Goal: Task Accomplishment & Management: Complete application form

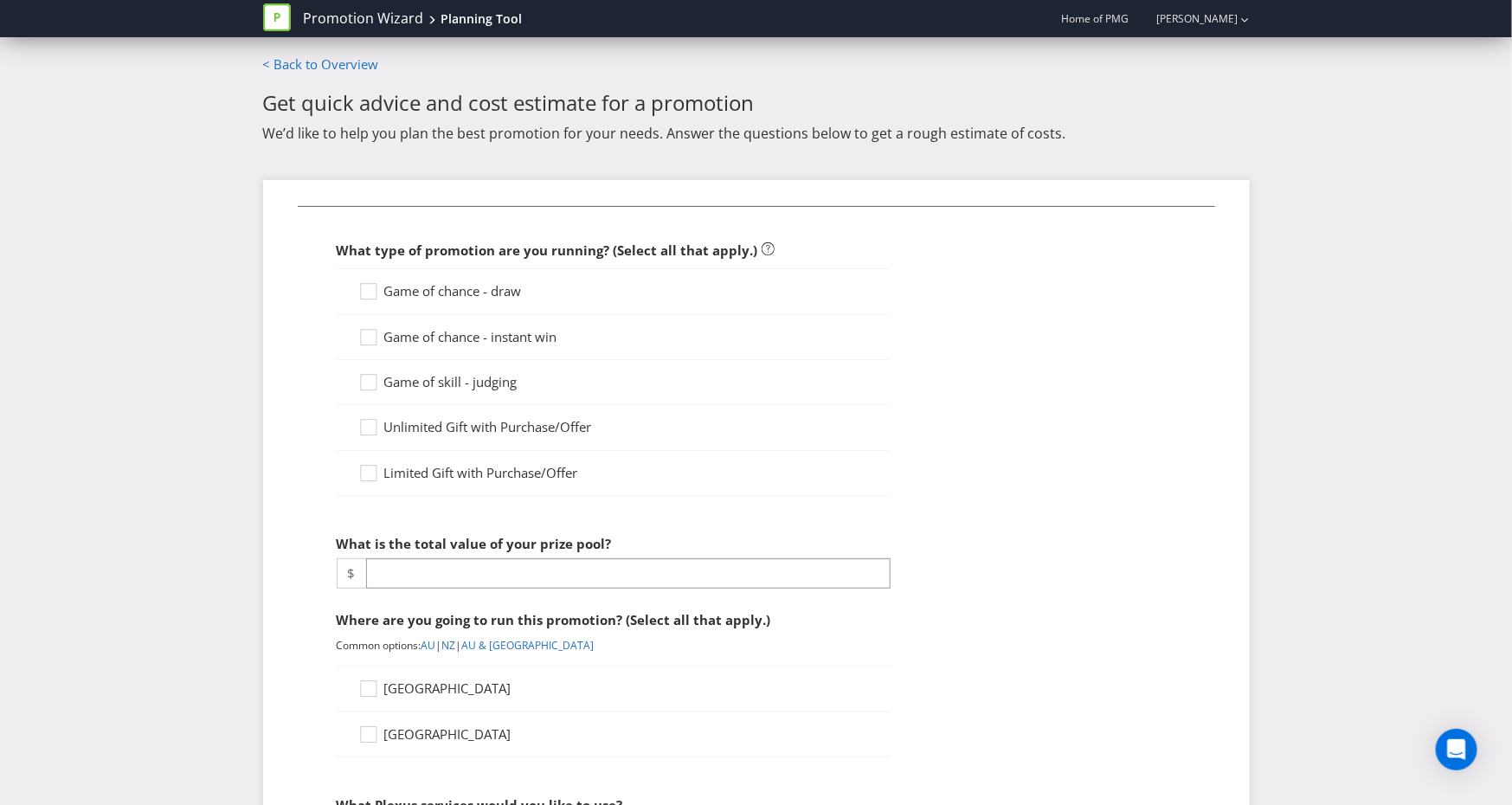
scroll to position [1897, 0]
click at [377, 467] on icon at bounding box center [372, 477] width 26 height 26
click at [0, 0] on input "Limited Gift with Purchase/Offer" at bounding box center [0, 0] width 0 height 0
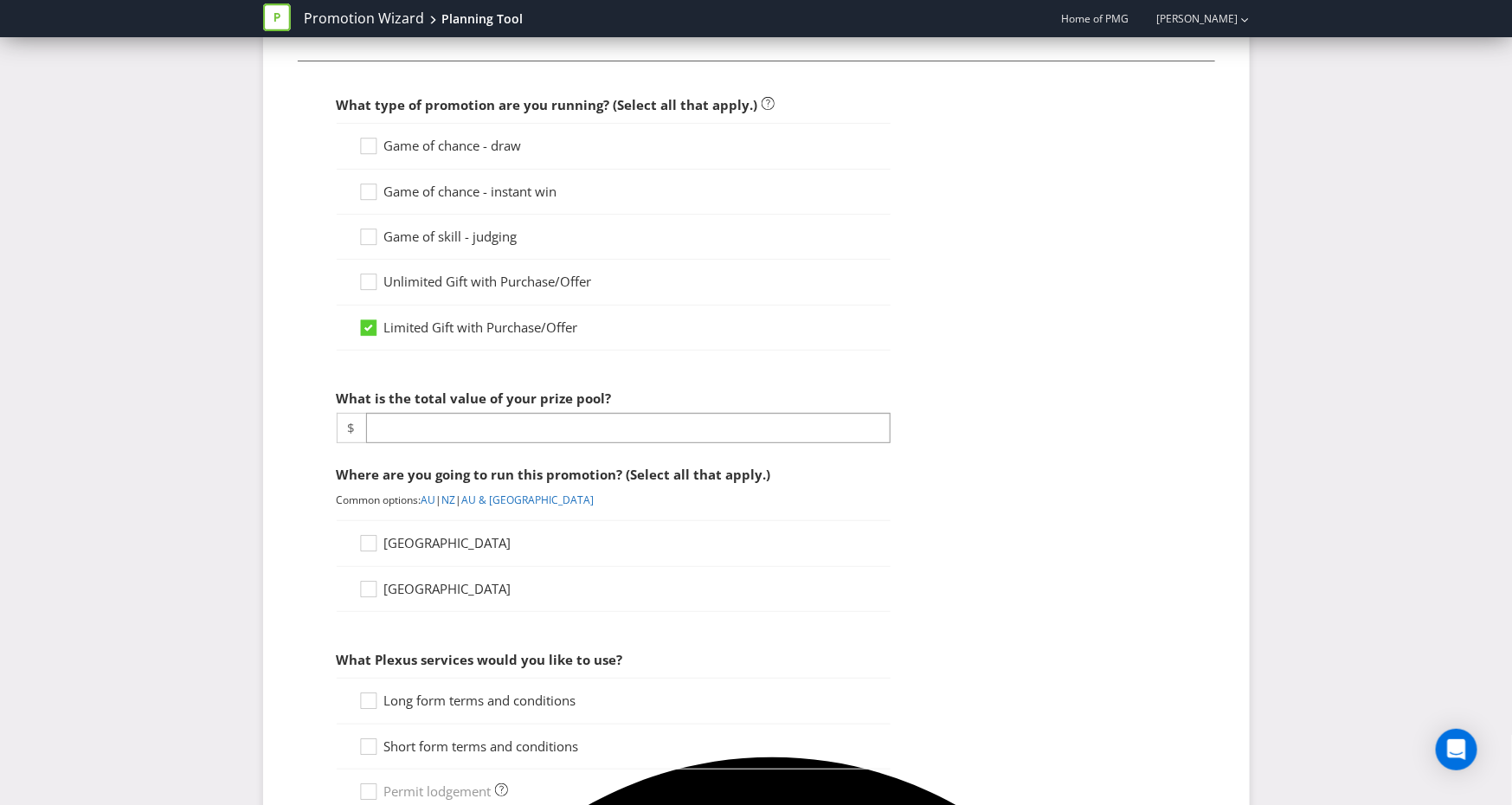
scroll to position [148, 0]
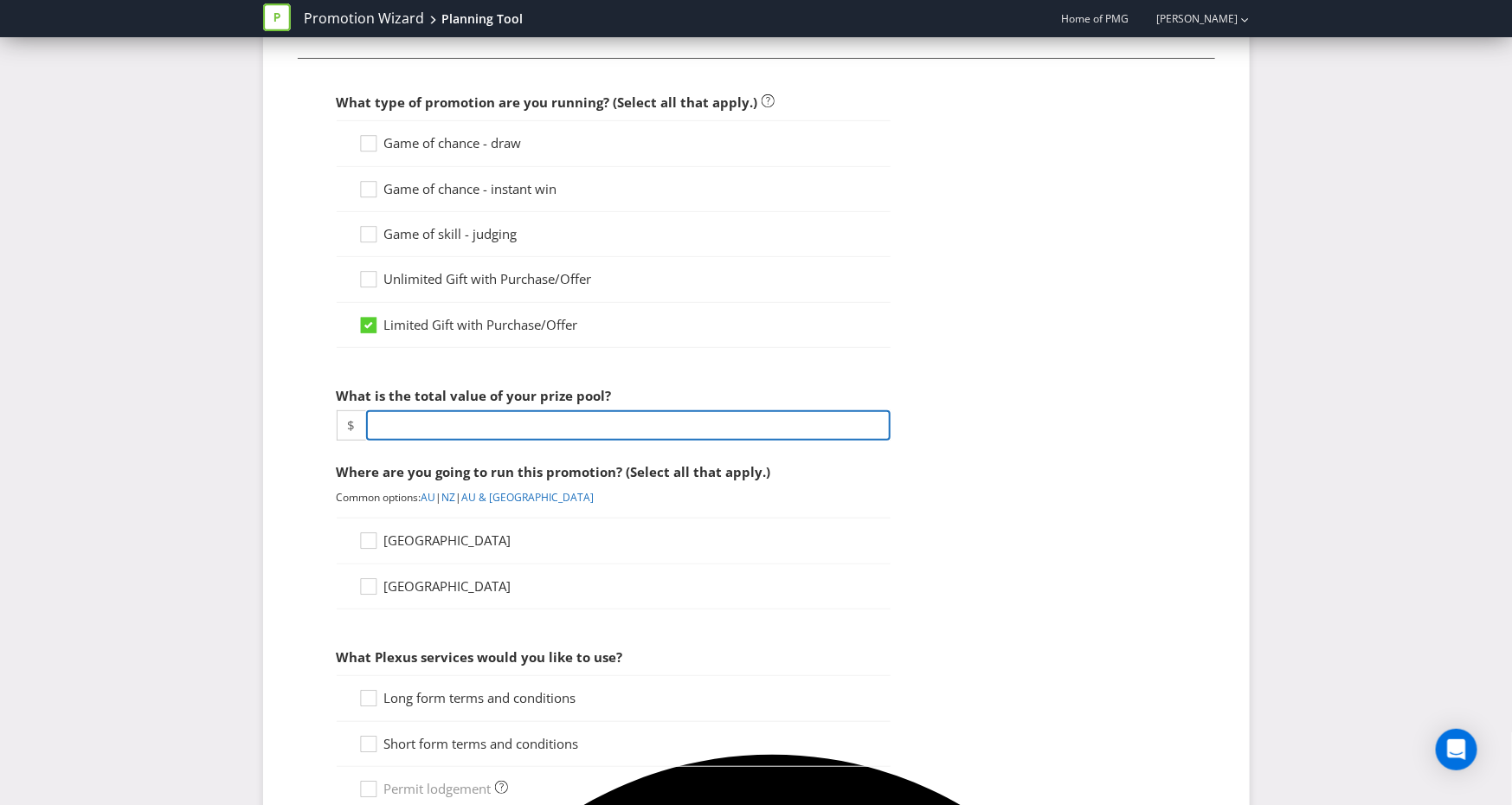
click at [417, 430] on input "number" at bounding box center [628, 425] width 525 height 30
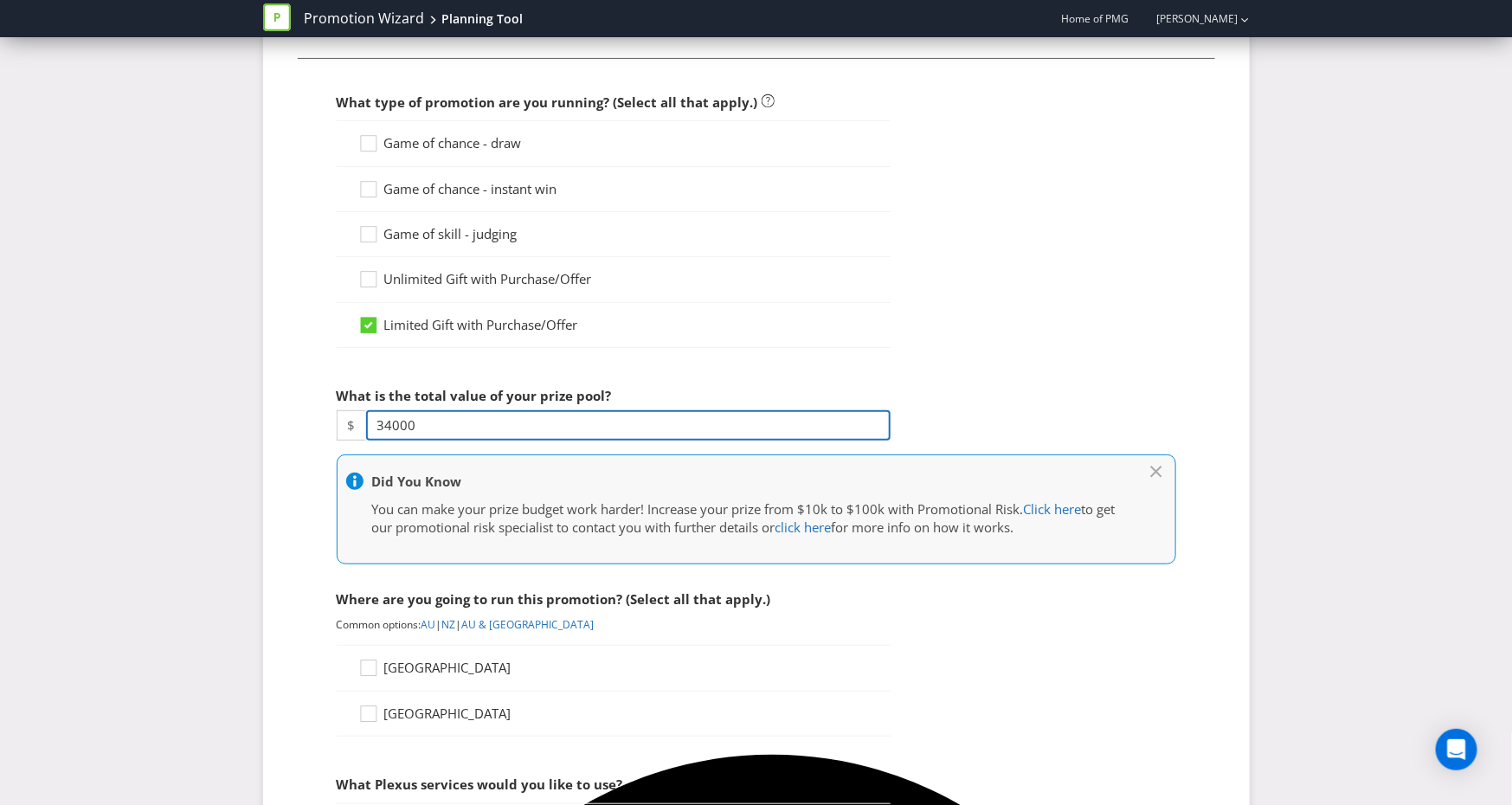
type input "34000"
click at [1024, 358] on fieldset "What type of promotion are you running? (Select all that apply.) Game of chance…" at bounding box center [757, 719] width 917 height 1322
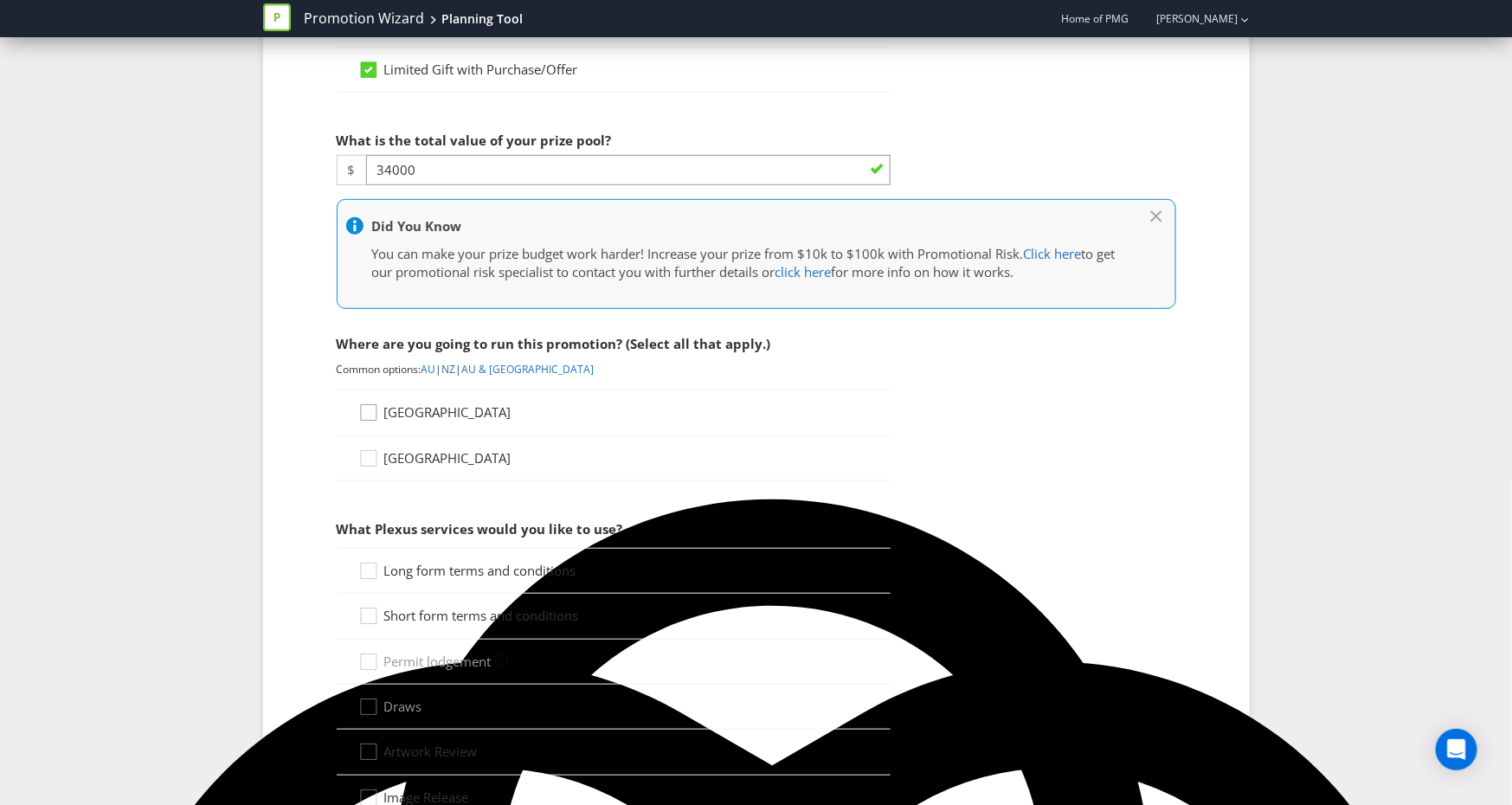
click at [367, 410] on icon at bounding box center [372, 417] width 26 height 26
click at [0, 0] on input "[GEOGRAPHIC_DATA]" at bounding box center [0, 0] width 0 height 0
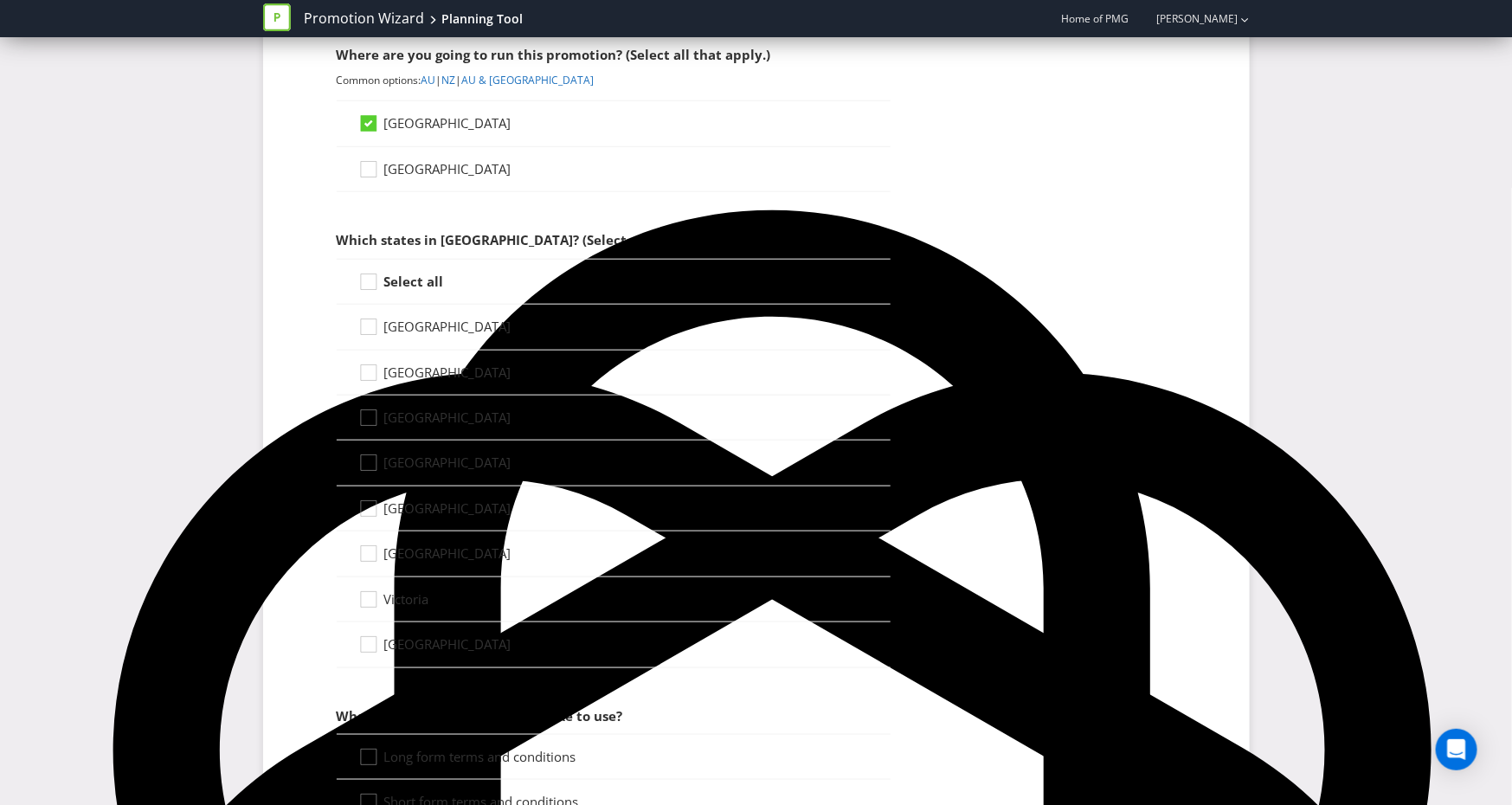
scroll to position [694, 0]
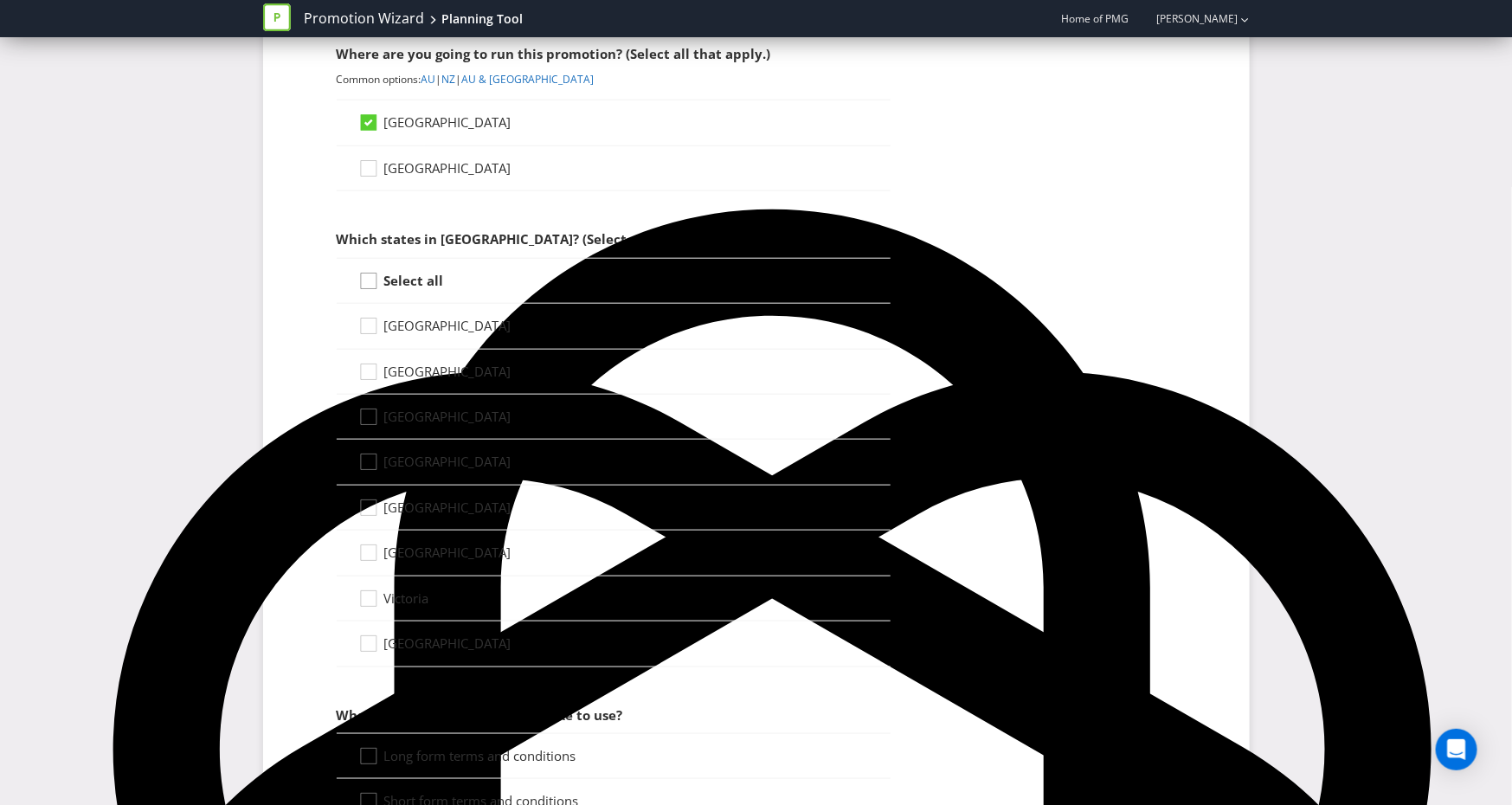
click at [372, 281] on icon at bounding box center [372, 285] width 26 height 26
click at [0, 0] on input "Select all" at bounding box center [0, 0] width 0 height 0
click at [375, 421] on icon at bounding box center [372, 420] width 26 height 26
click at [0, 0] on input "[GEOGRAPHIC_DATA]" at bounding box center [0, 0] width 0 height 0
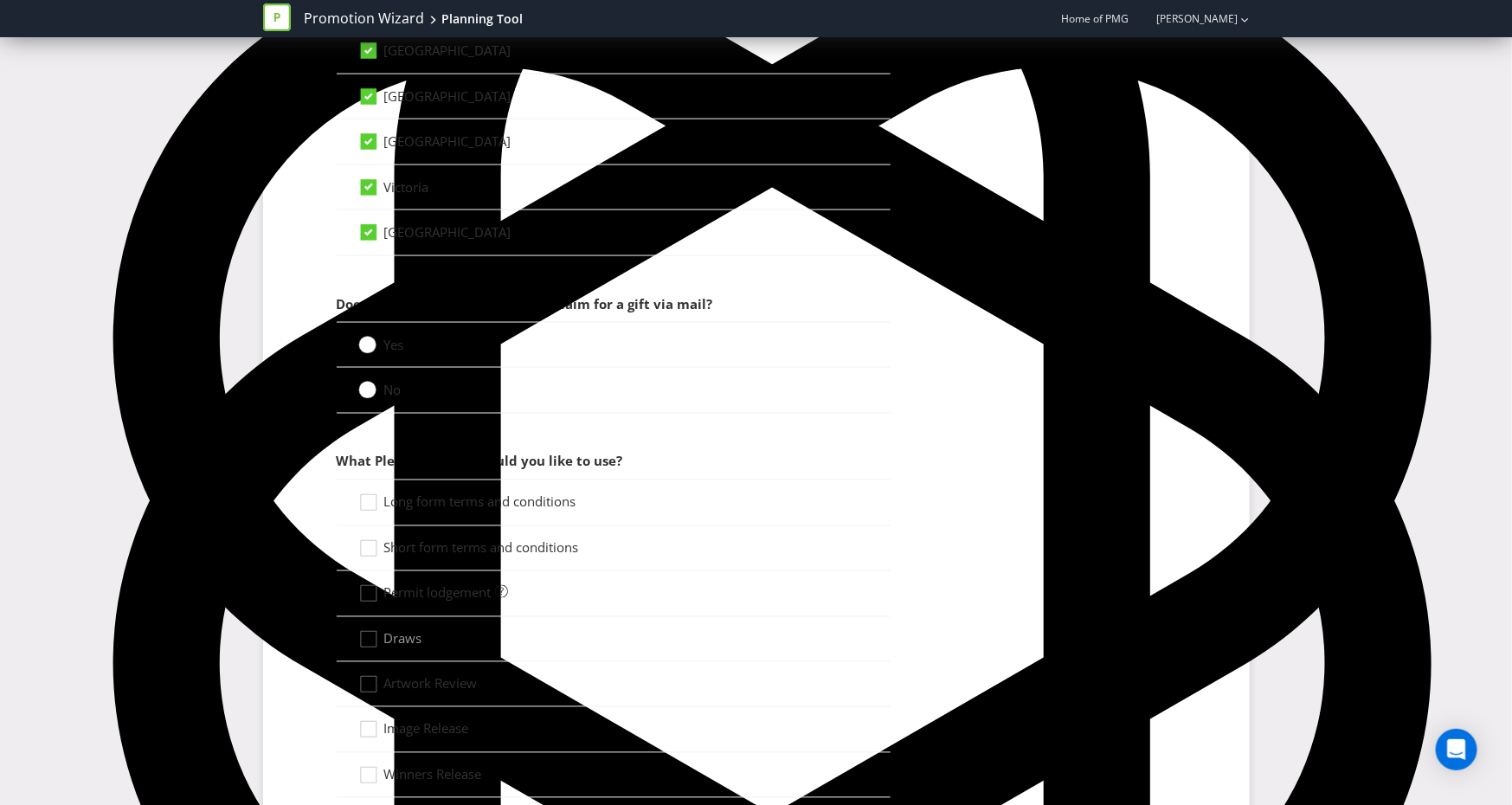
scroll to position [1109, 0]
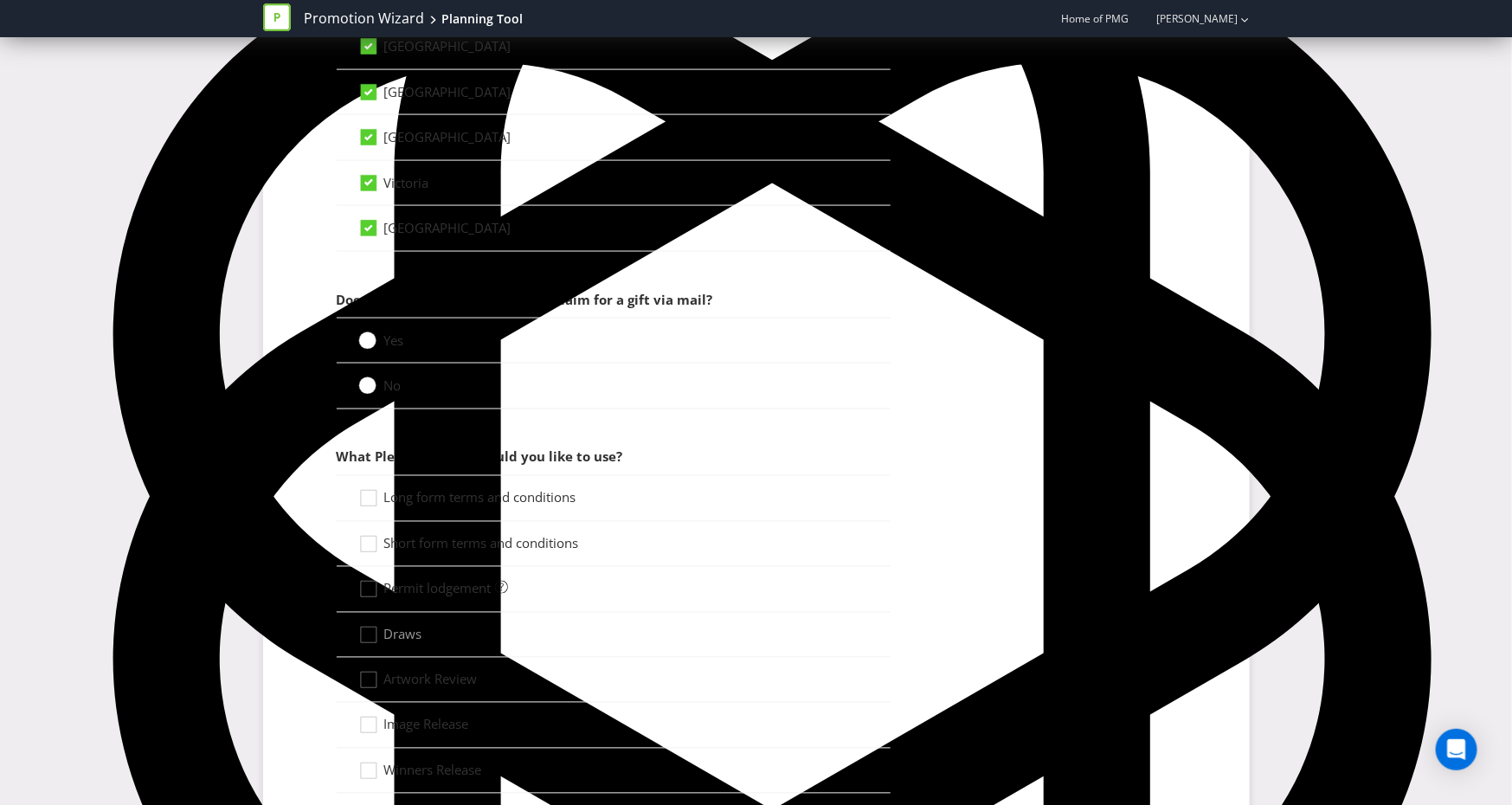
click at [363, 376] on div at bounding box center [367, 379] width 8 height 8
click at [0, 0] on input "No" at bounding box center [0, 0] width 0 height 0
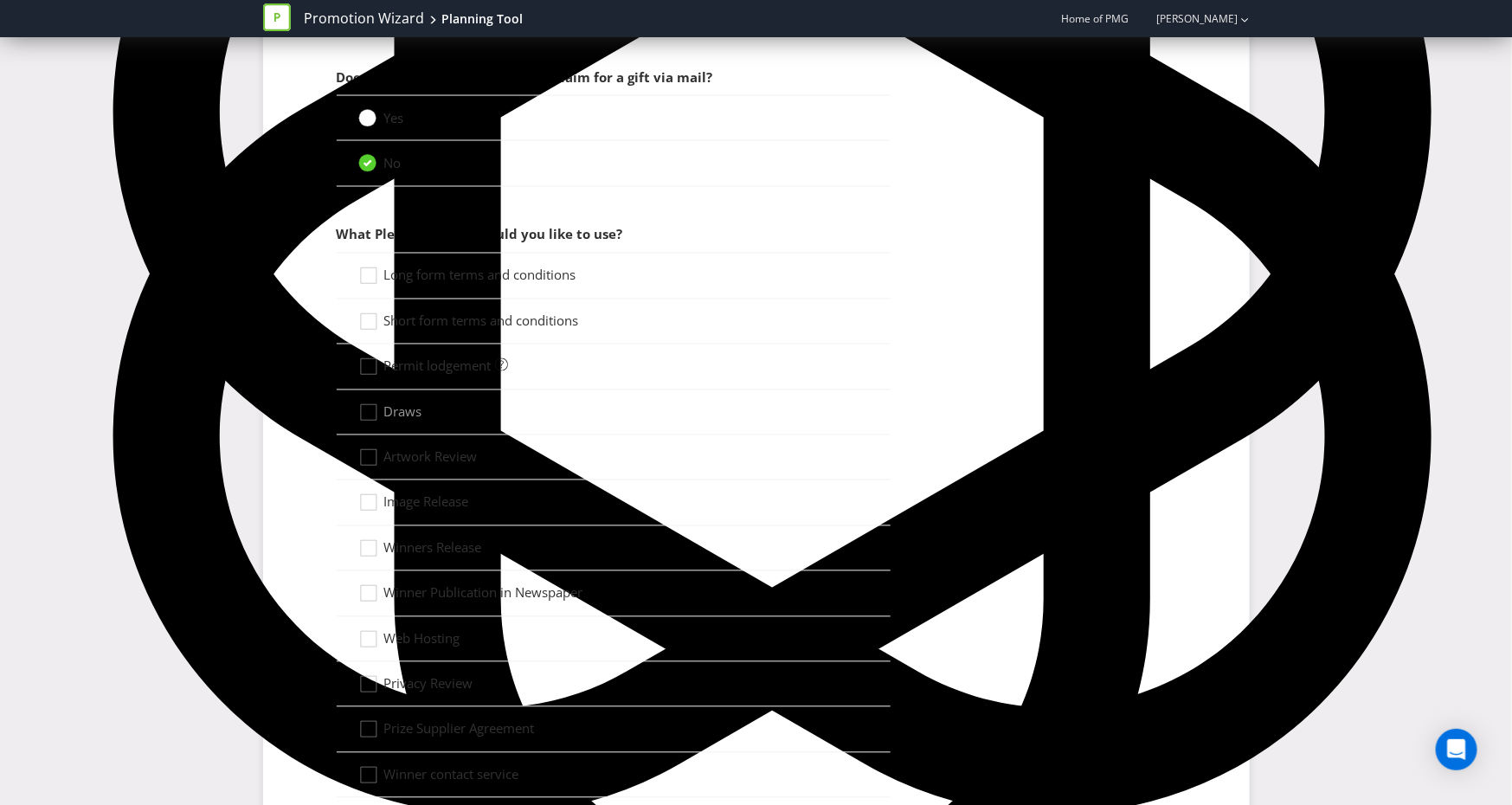
scroll to position [1330, 0]
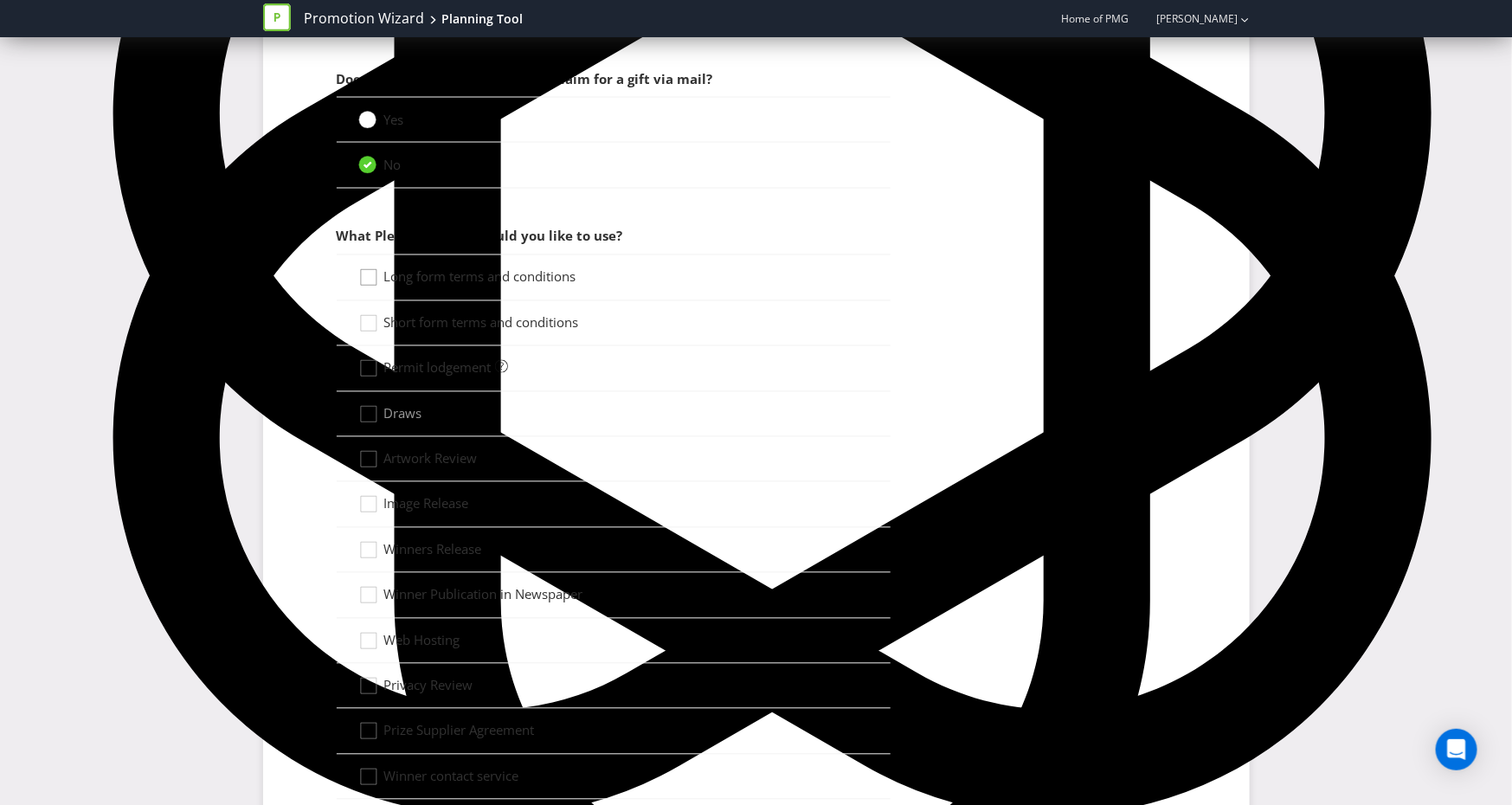
click at [374, 279] on icon at bounding box center [372, 281] width 26 height 26
click at [0, 0] on input "Long form terms and conditions" at bounding box center [0, 0] width 0 height 0
click at [374, 314] on icon at bounding box center [372, 327] width 26 height 26
click at [0, 0] on input "Short form terms and conditions" at bounding box center [0, 0] width 0 height 0
click at [368, 359] on div at bounding box center [368, 363] width 8 height 8
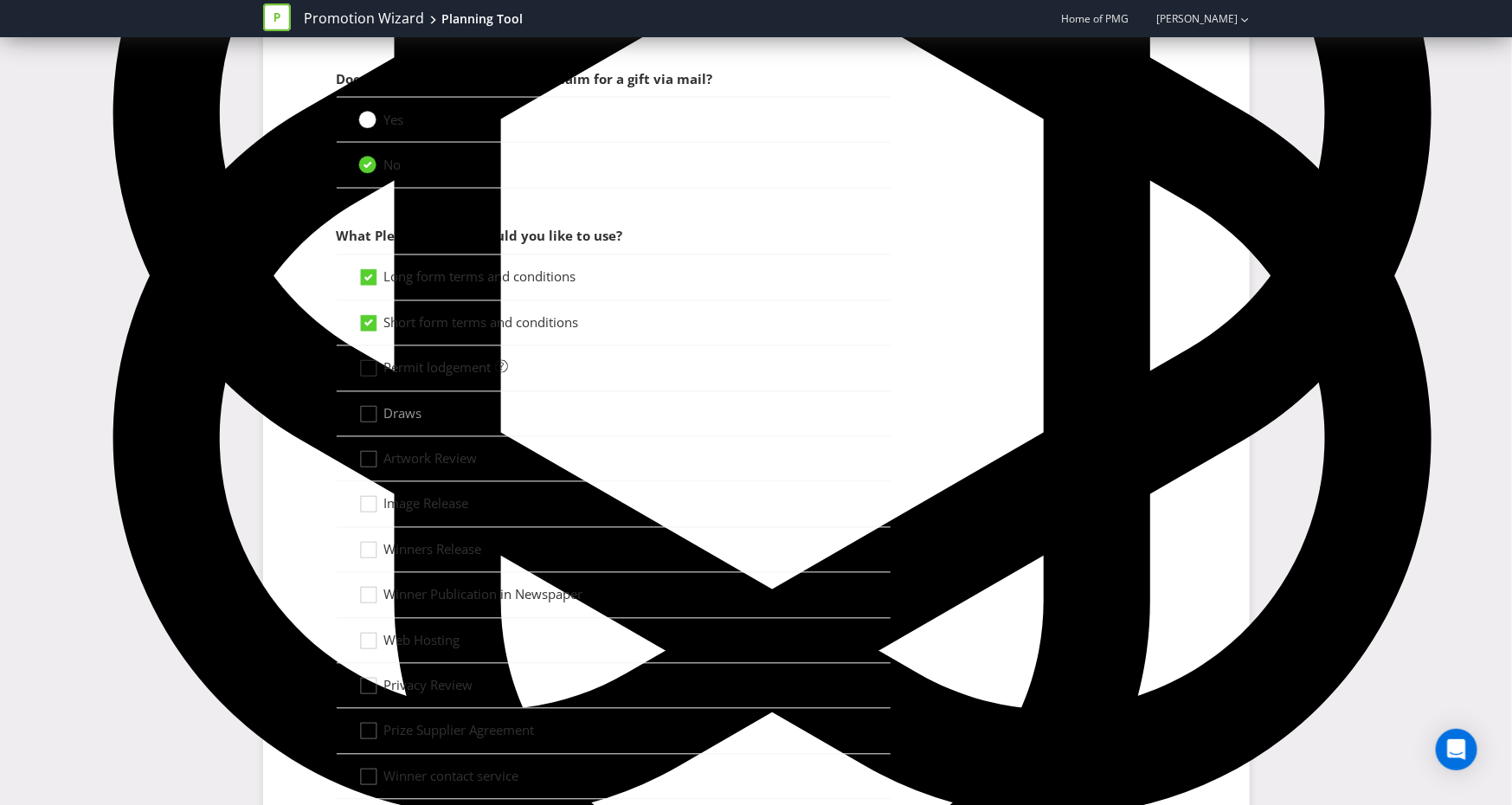
click at [0, 0] on input "Permit lodgement" at bounding box center [0, 0] width 0 height 0
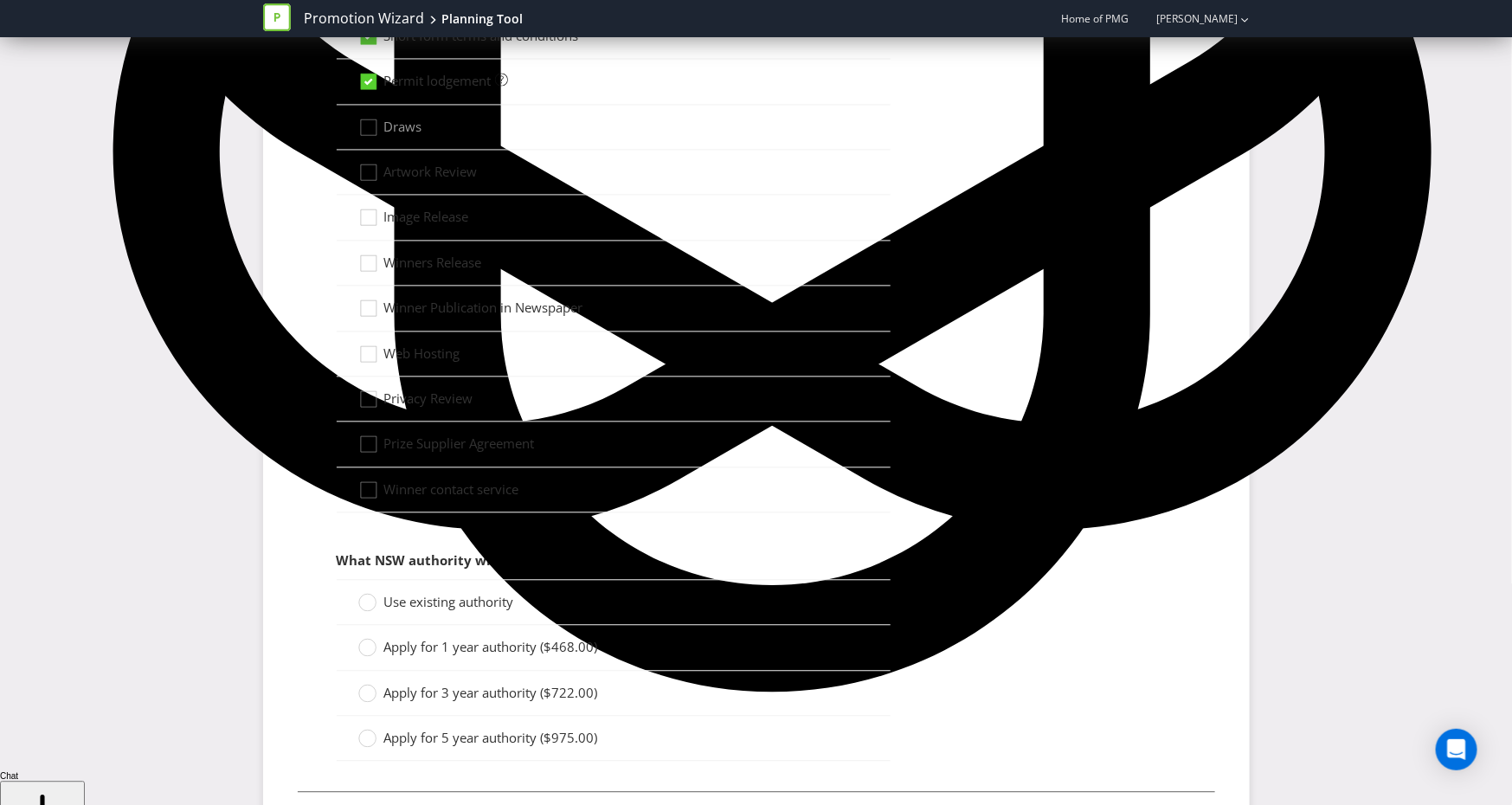
scroll to position [1704, 0]
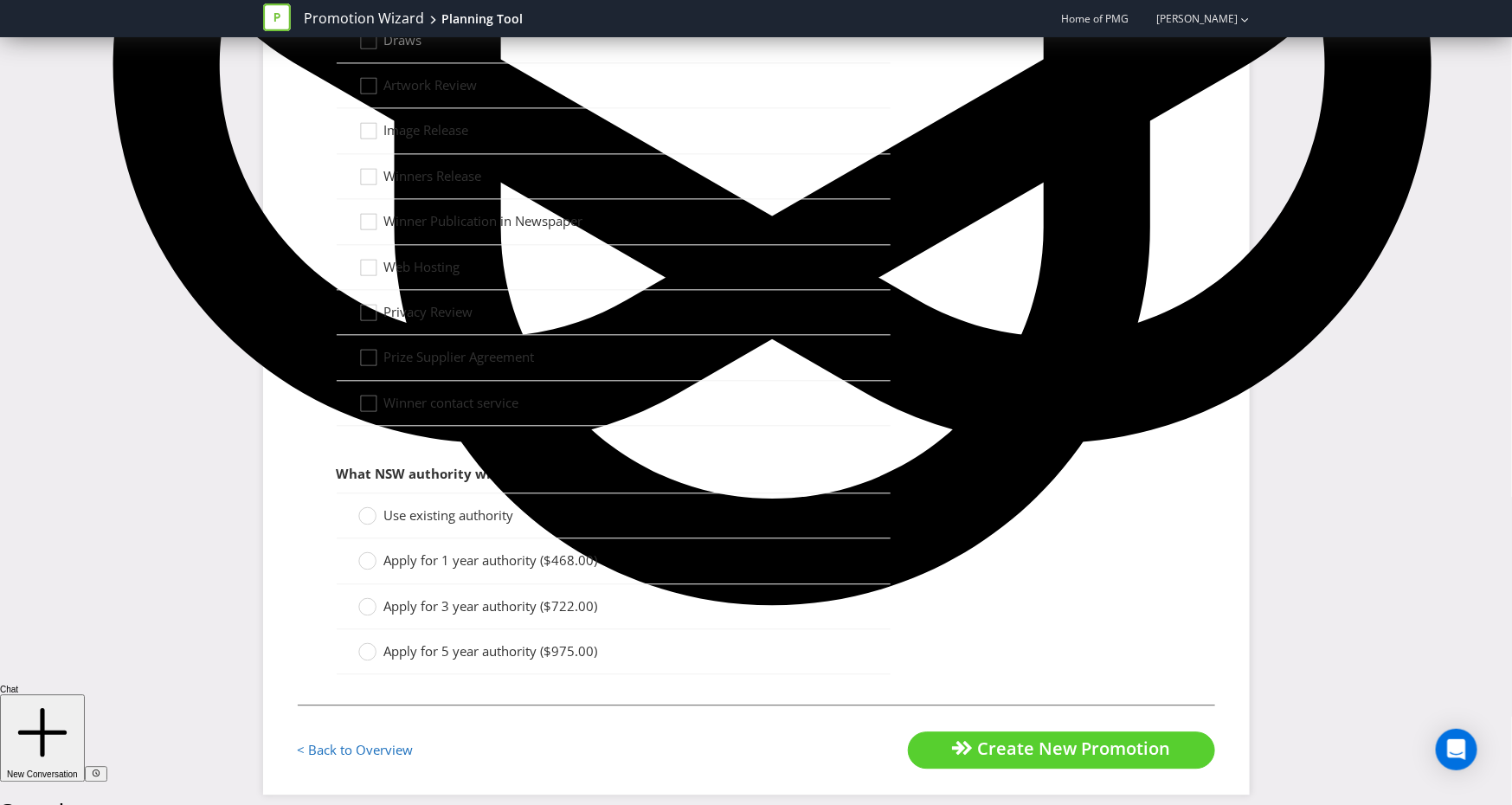
click at [376, 511] on label "Use existing authority" at bounding box center [439, 516] width 160 height 18
click at [0, 0] on input "Use existing authority" at bounding box center [0, 0] width 0 height 0
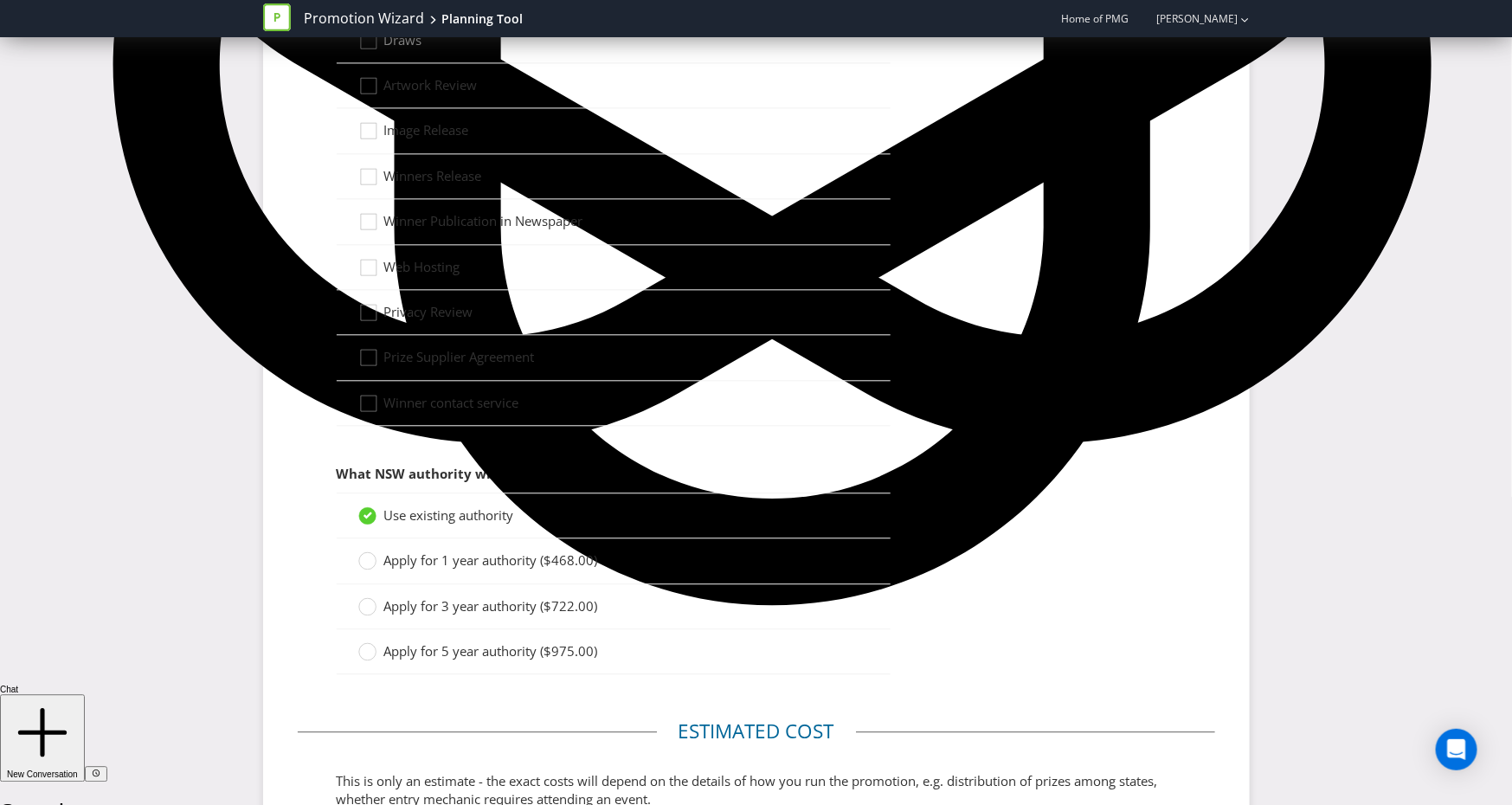
scroll to position [2024, 0]
